Goal: Task Accomplishment & Management: Use online tool/utility

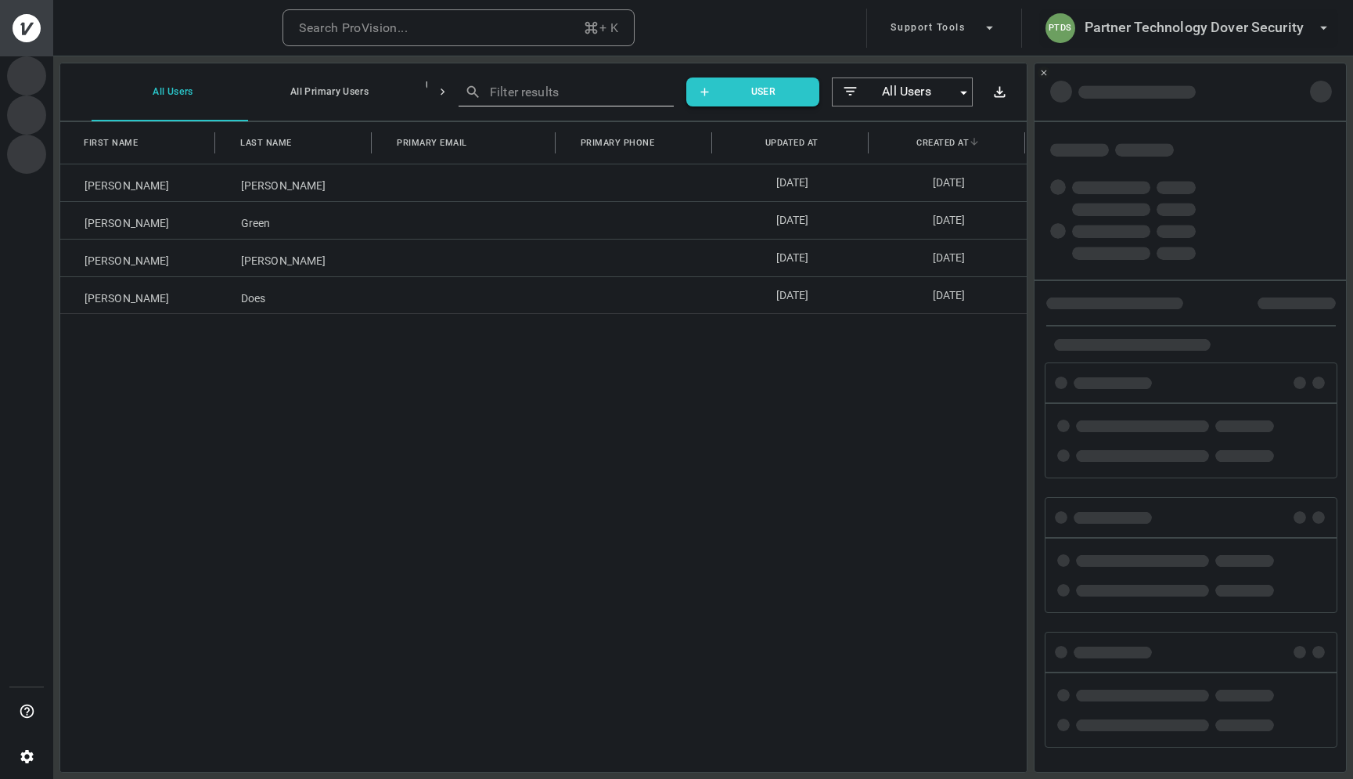
click at [1217, 17] on h6 "Partner Technology Dover Security" at bounding box center [1194, 27] width 219 height 23
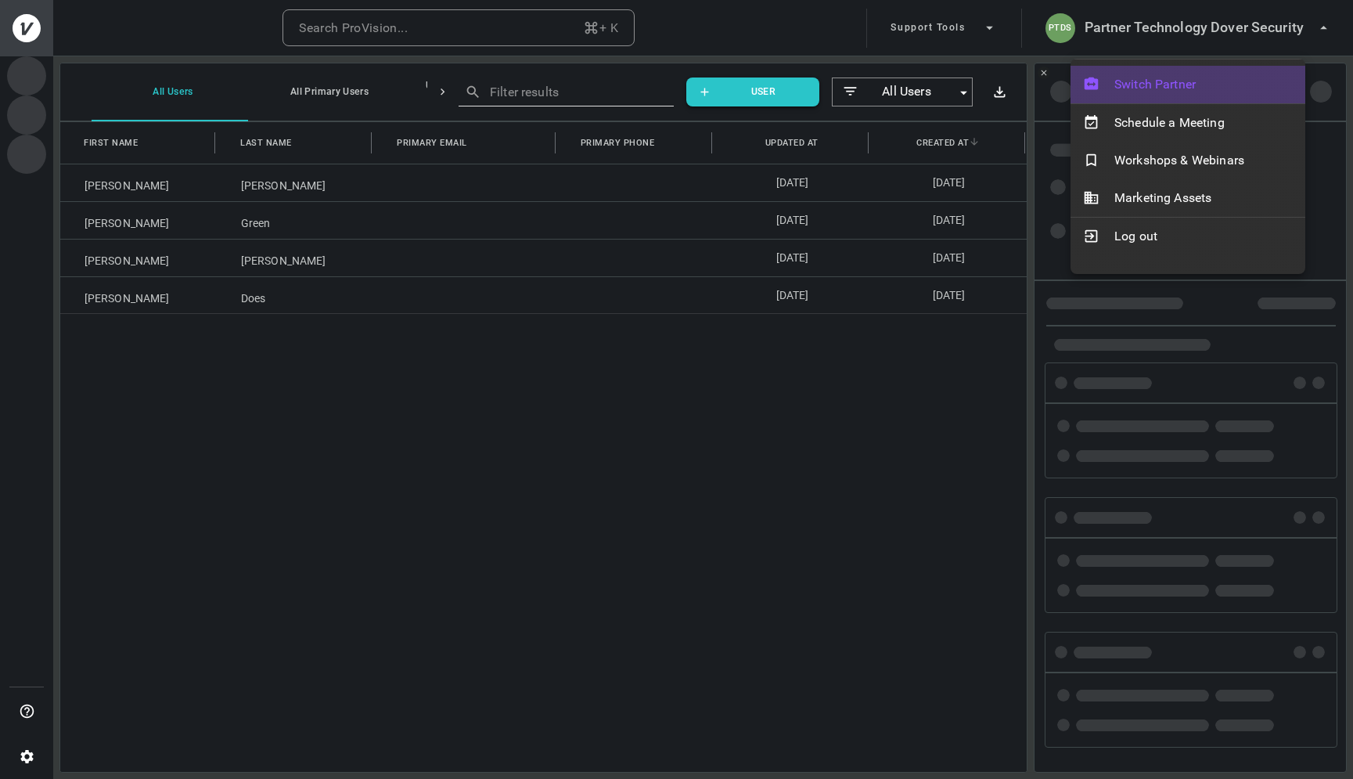
click at [1140, 80] on span "Switch Partner" at bounding box center [1203, 84] width 178 height 19
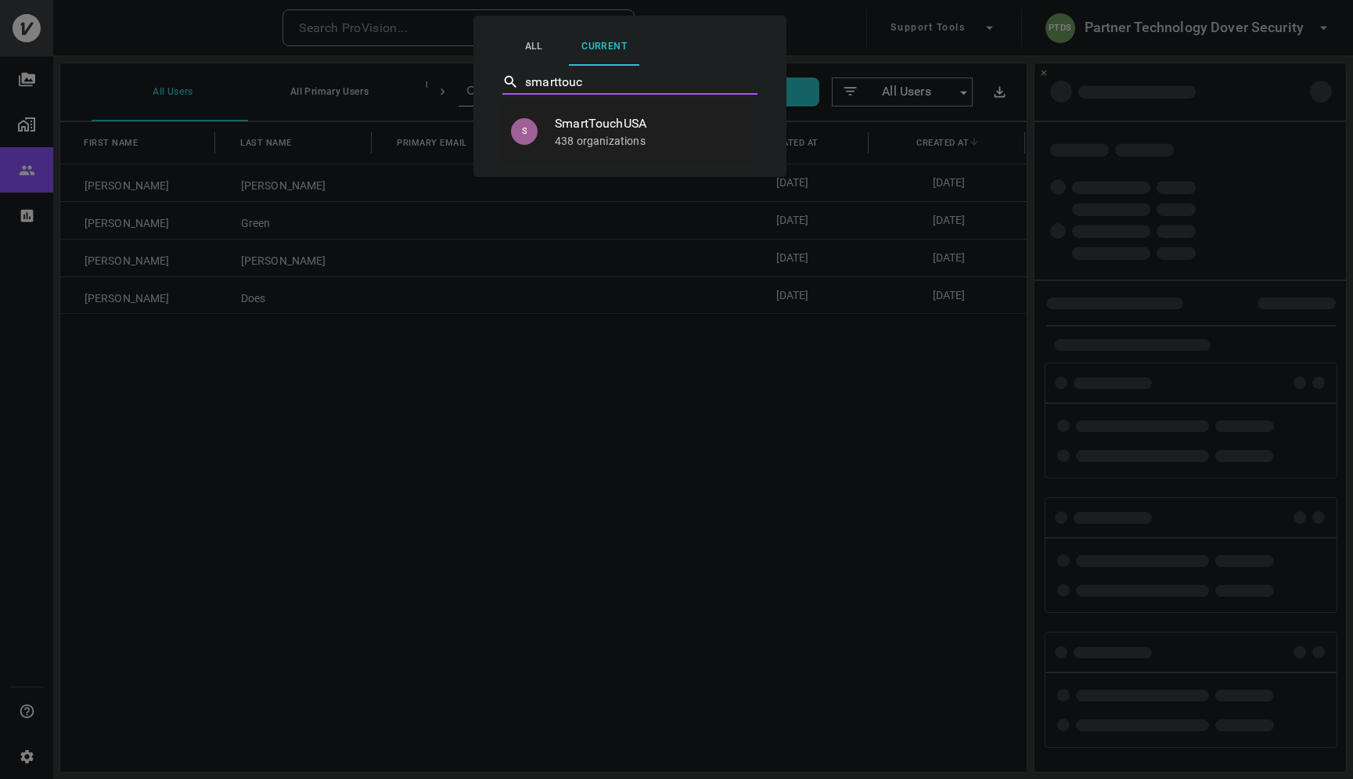
type input "smarttouch"
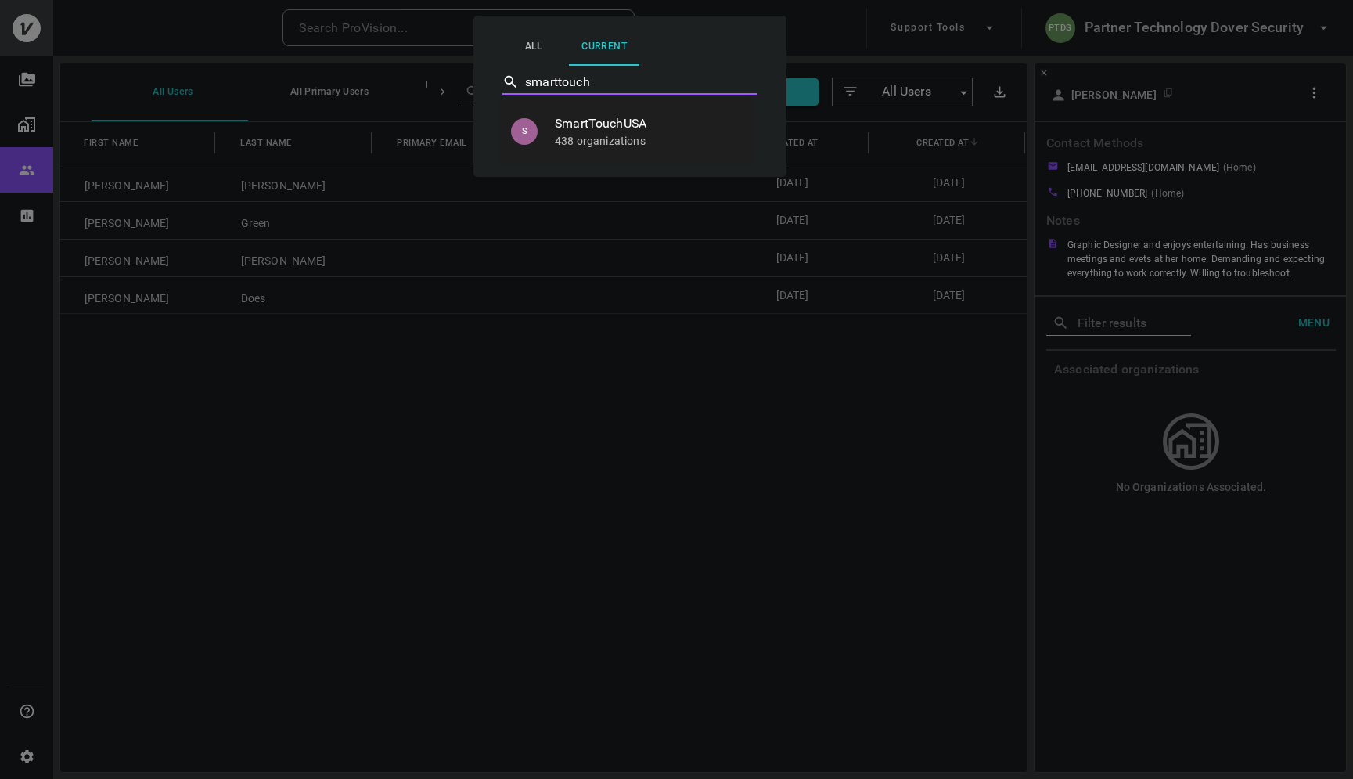
click at [620, 124] on span "SmartTouchUSA" at bounding box center [648, 123] width 186 height 19
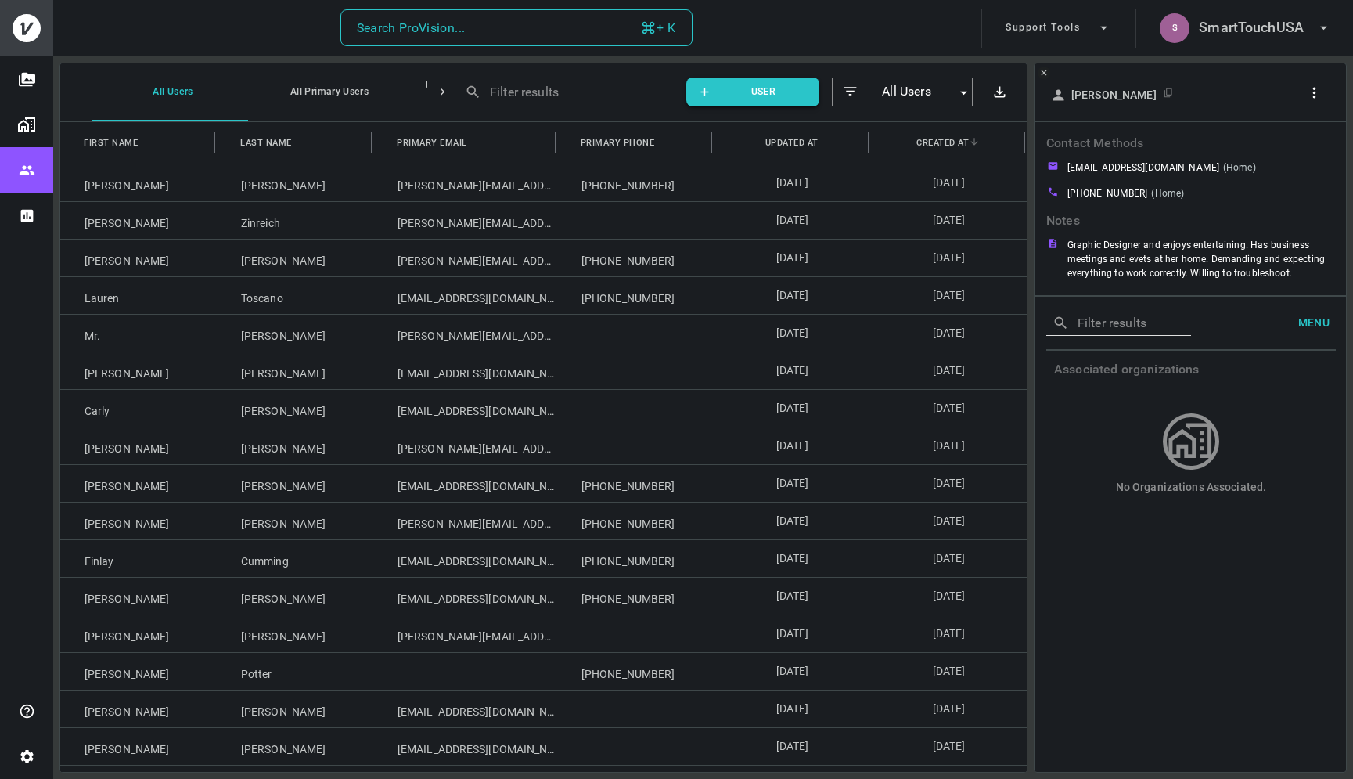
click at [447, 35] on div "Search ProVision..." at bounding box center [411, 28] width 109 height 22
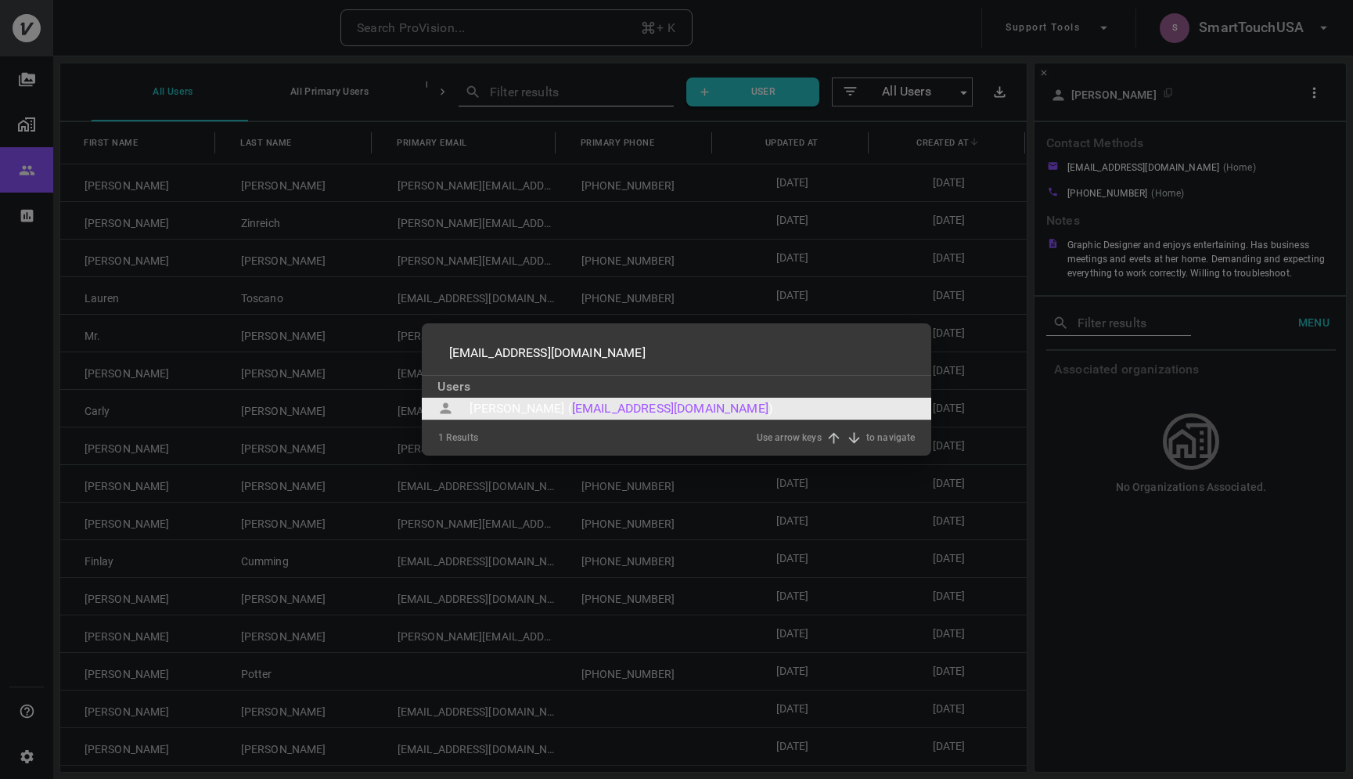
type input "kevinswillard@gmail.com"
click at [486, 401] on div "Kevin Willard (" at bounding box center [521, 408] width 102 height 19
type input "kevinswillard@gmail.com"
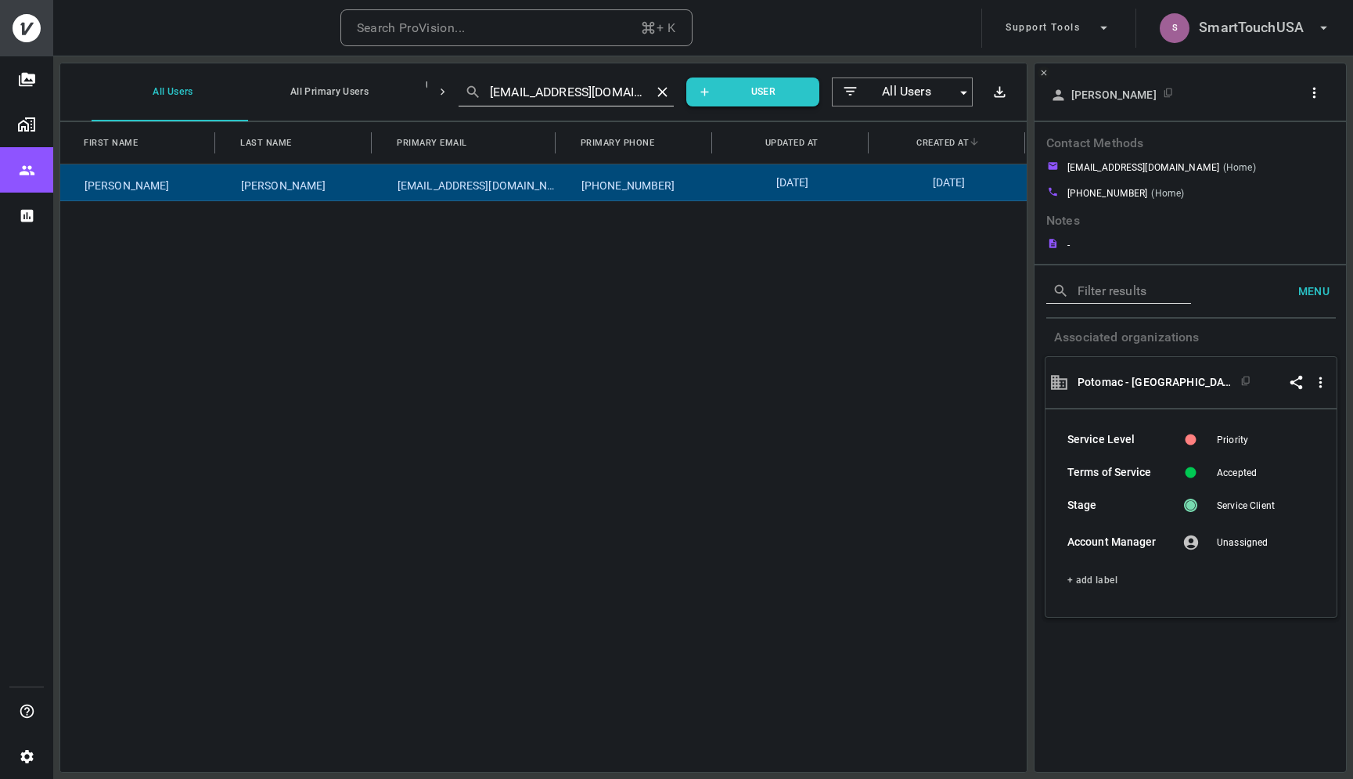
click at [1323, 88] on button "button" at bounding box center [1317, 93] width 30 height 24
click at [1287, 146] on p "Copy Client ID" at bounding box center [1288, 153] width 78 height 19
click at [523, 28] on div at bounding box center [676, 389] width 1353 height 779
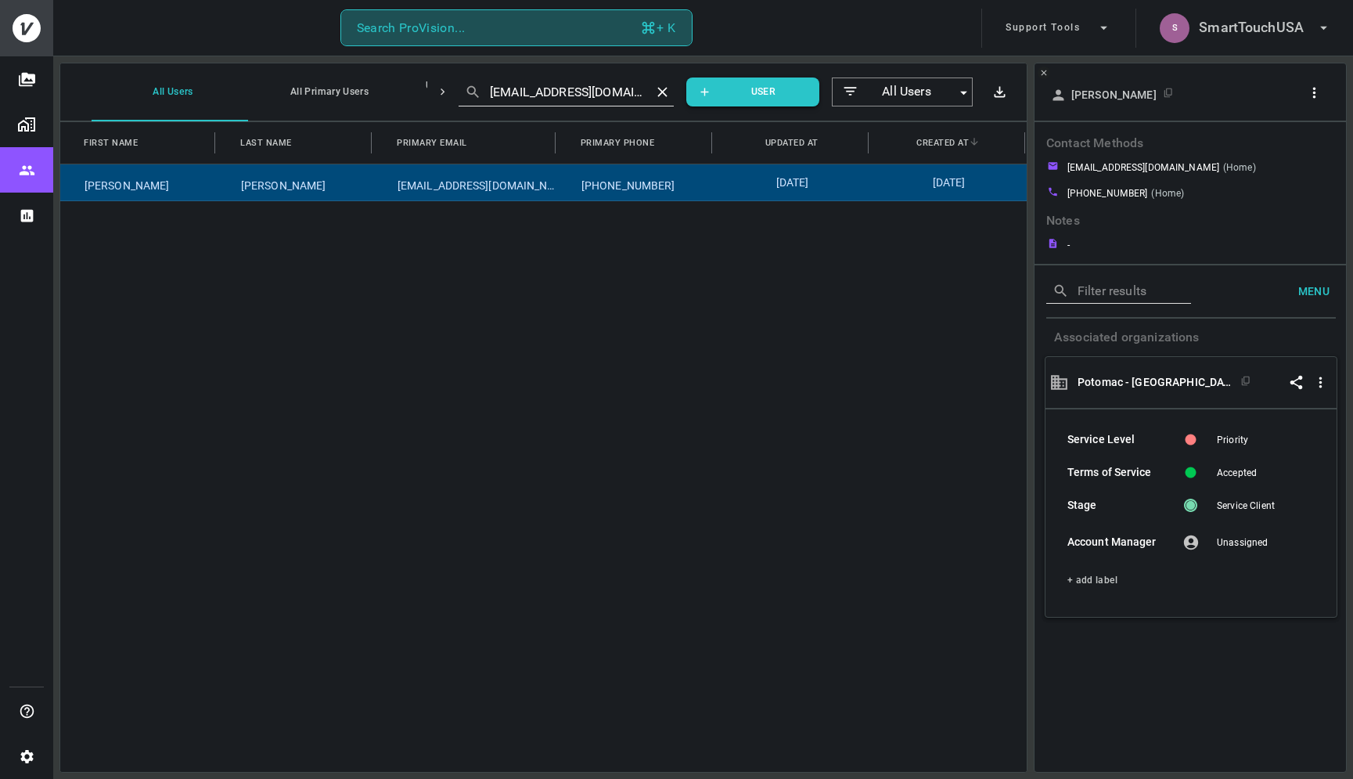
click at [482, 28] on button "Search ProVision... + K" at bounding box center [516, 28] width 352 height 38
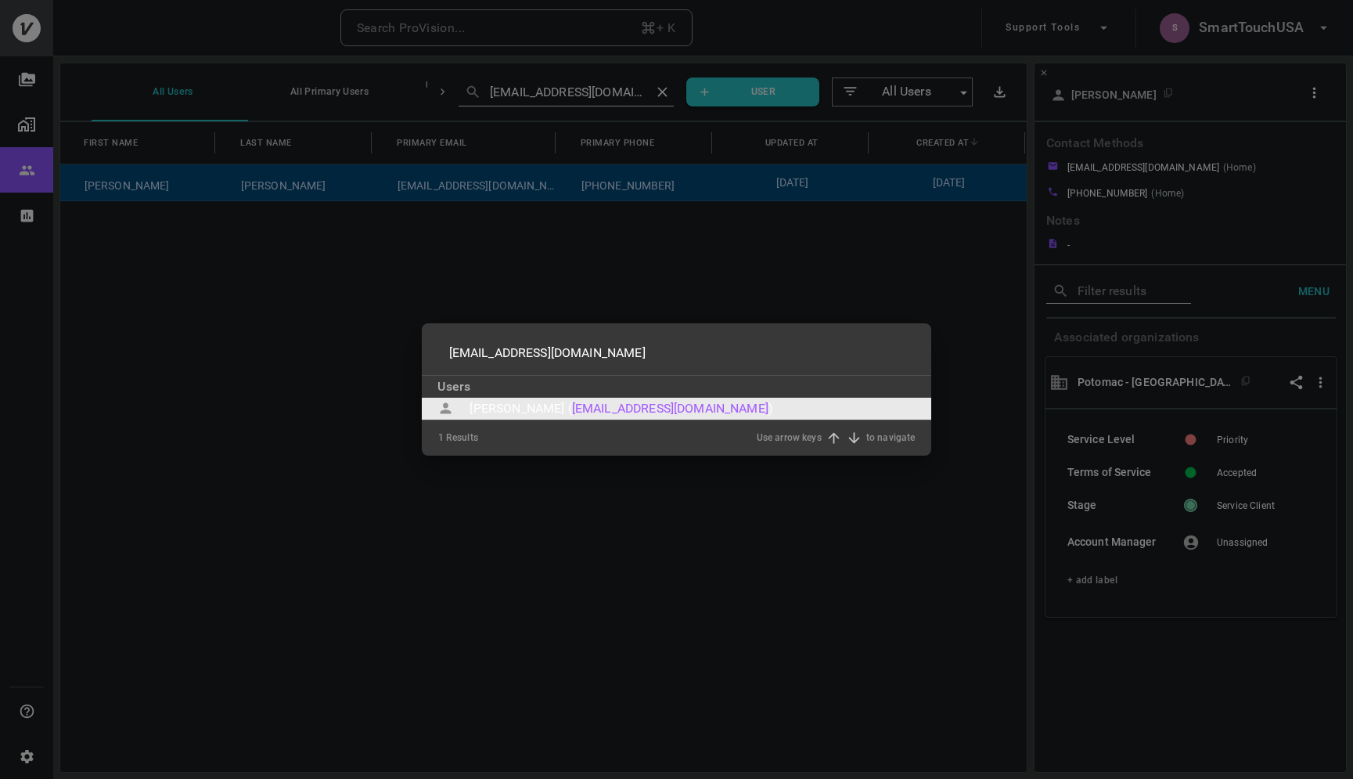
type input "julielwillard@gmail.com"
click at [509, 409] on div "Julie Willard (" at bounding box center [521, 408] width 102 height 19
type input "julielwillard@gmail.com"
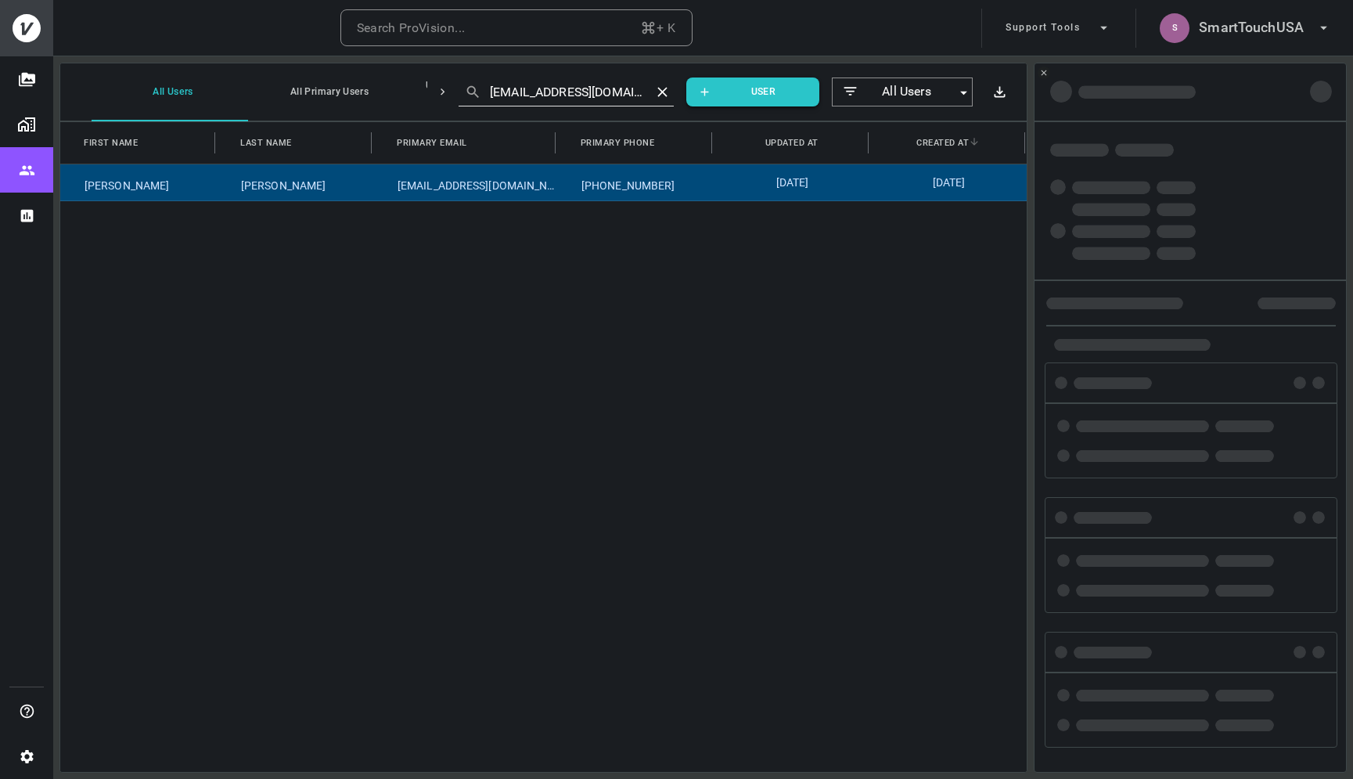
click at [509, 409] on div "0 Results Use arrow keys to navigate" at bounding box center [676, 415] width 477 height 35
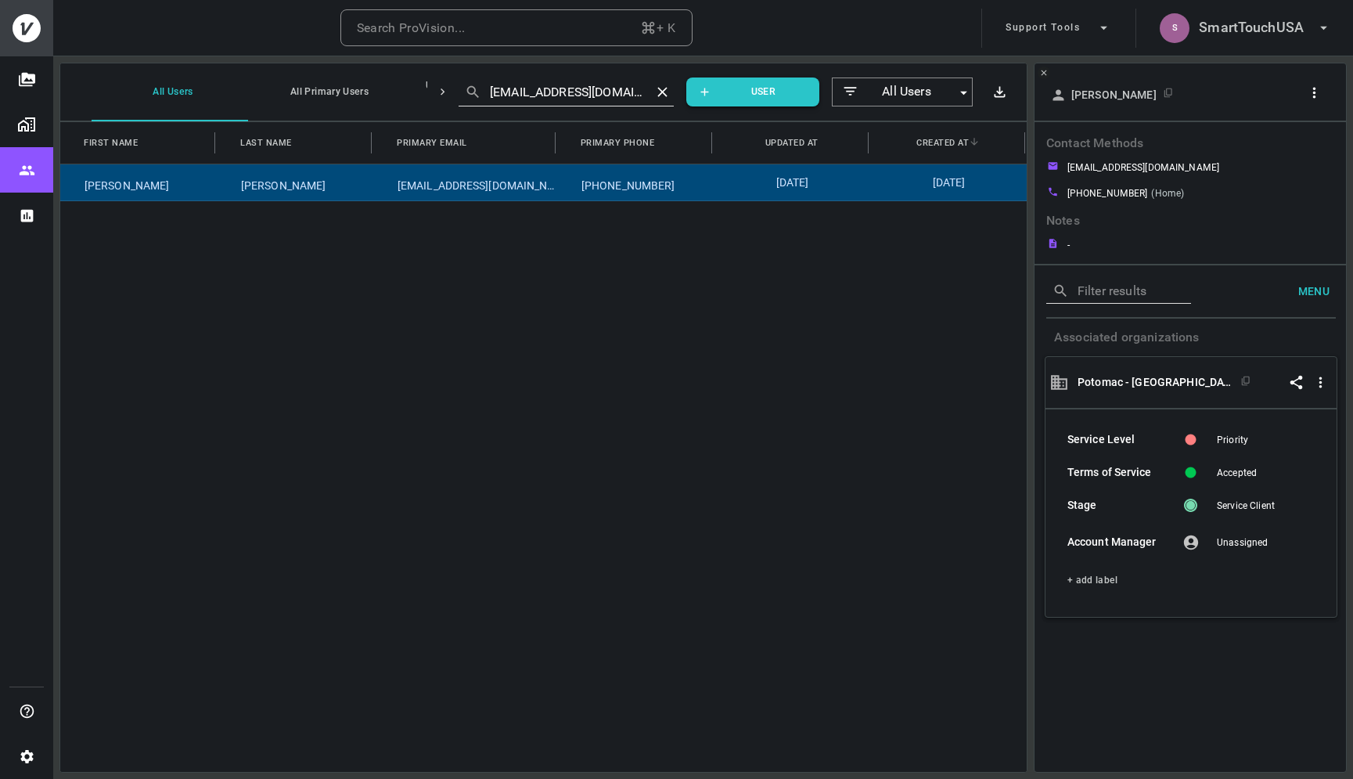
click at [1315, 90] on icon "button" at bounding box center [1314, 93] width 16 height 16
click at [1307, 139] on li "Copy Client ID" at bounding box center [1273, 149] width 131 height 28
